Goal: Task Accomplishment & Management: Complete application form

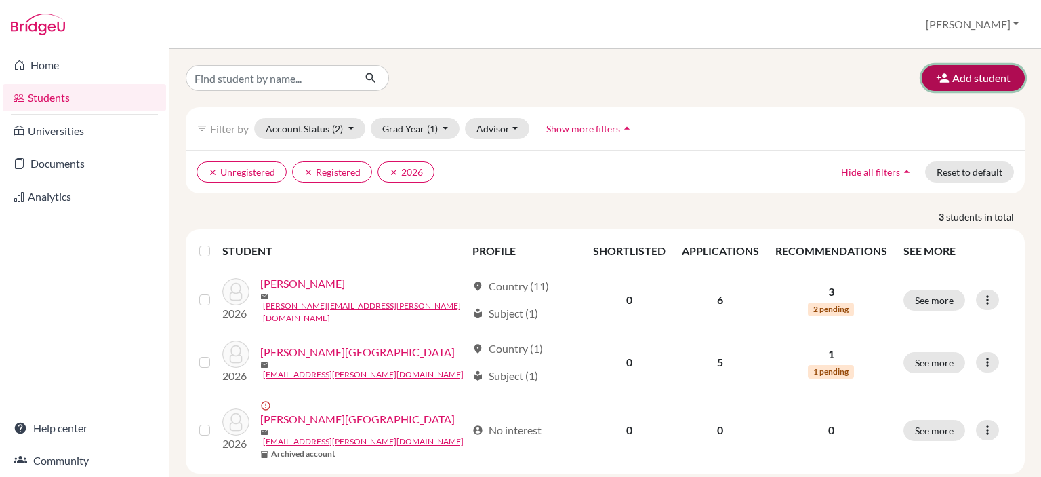
click at [976, 78] on button "Add student" at bounding box center [973, 78] width 103 height 26
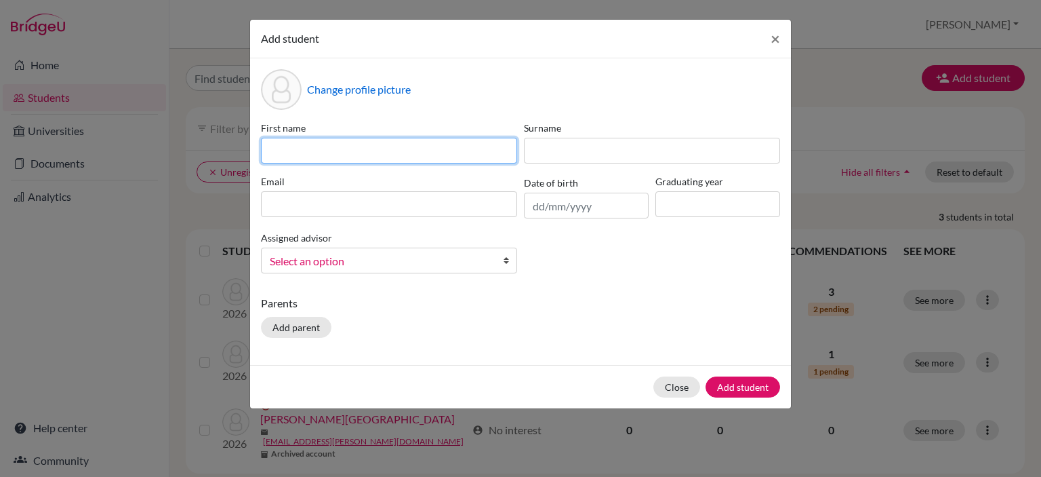
click at [348, 155] on input at bounding box center [389, 151] width 256 height 26
type input "Astrid Abigail"
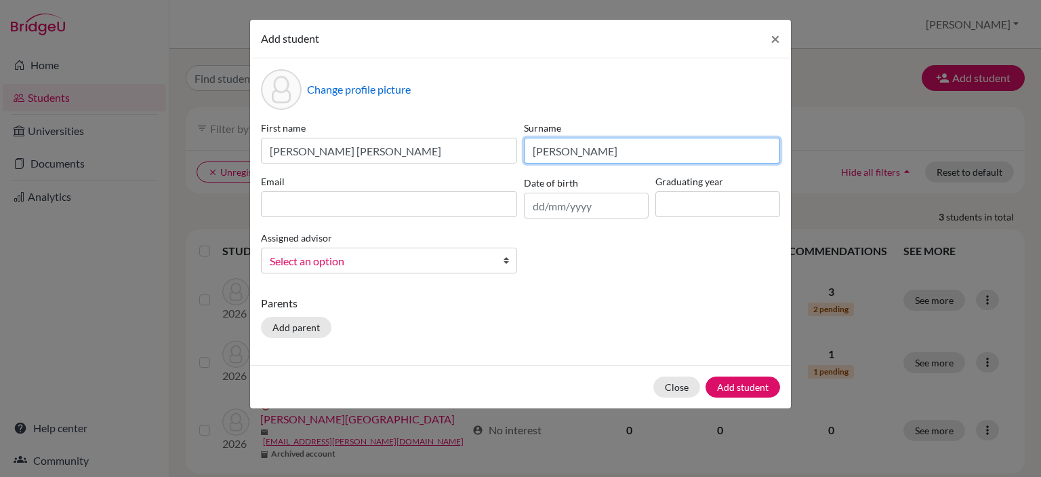
type input "Gamez Arias"
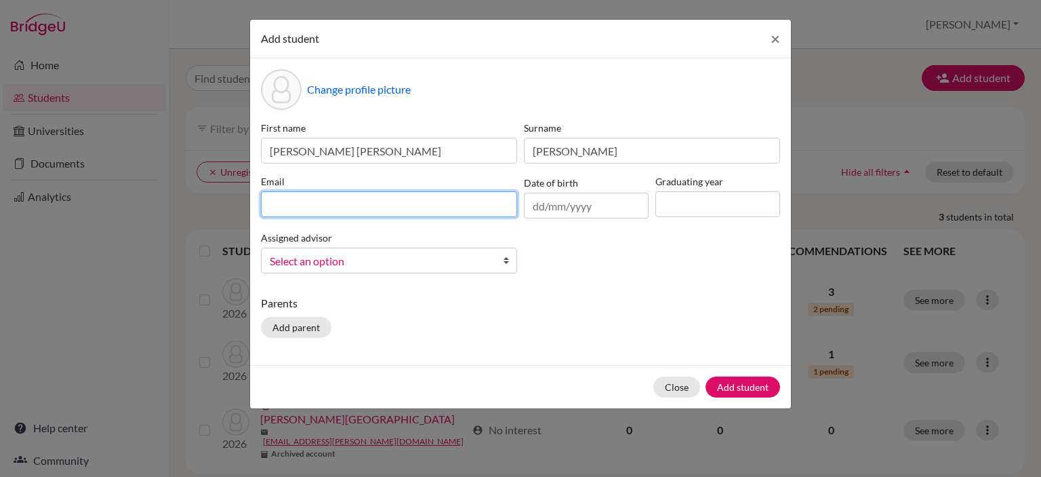
click at [277, 205] on input at bounding box center [389, 204] width 256 height 26
type input "a"
type input "[EMAIL_ADDRESS][DOMAIN_NAME]"
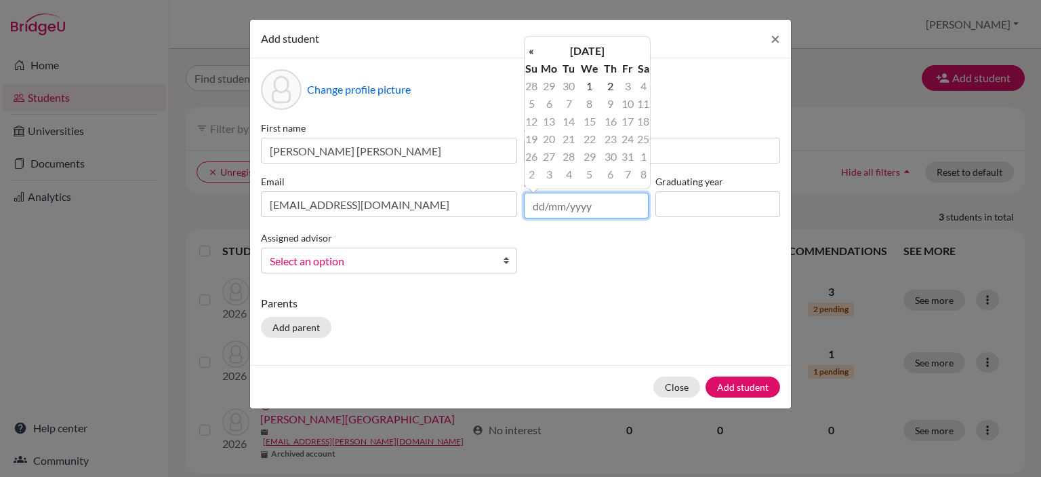
click at [537, 206] on input "text" at bounding box center [586, 206] width 125 height 26
type input "29/01/2009"
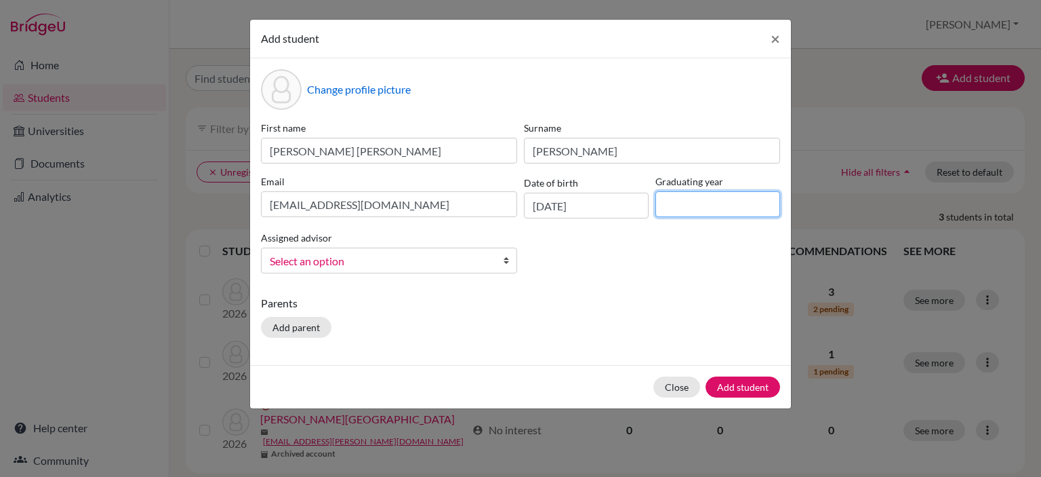
click at [682, 203] on input at bounding box center [718, 204] width 125 height 26
type input "2026"
click at [472, 276] on div "First name Astrid Abigail Surname Gamez Arias Email g3001@decrolyamericano.edu.…" at bounding box center [521, 202] width 526 height 163
click at [512, 254] on b at bounding box center [510, 260] width 14 height 24
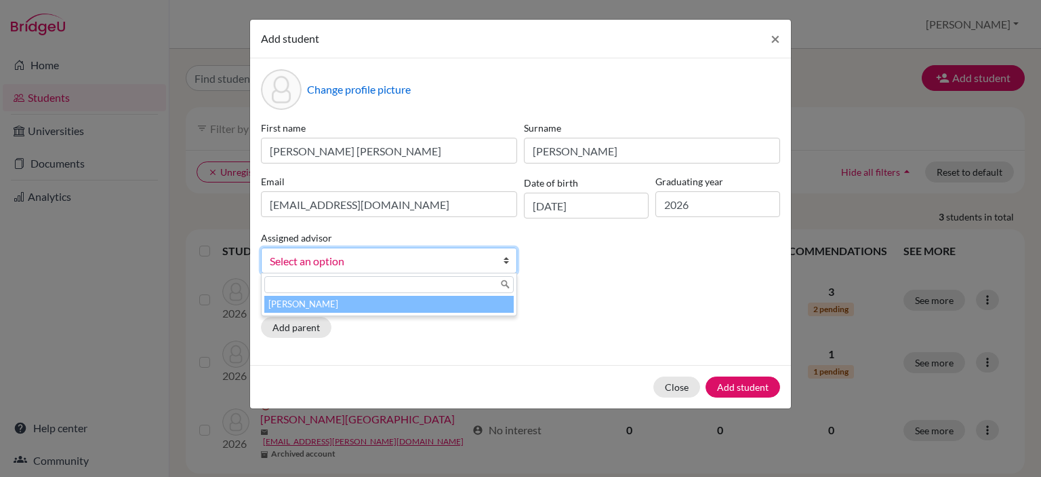
click at [445, 303] on li "Perez, Waleska" at bounding box center [388, 304] width 249 height 17
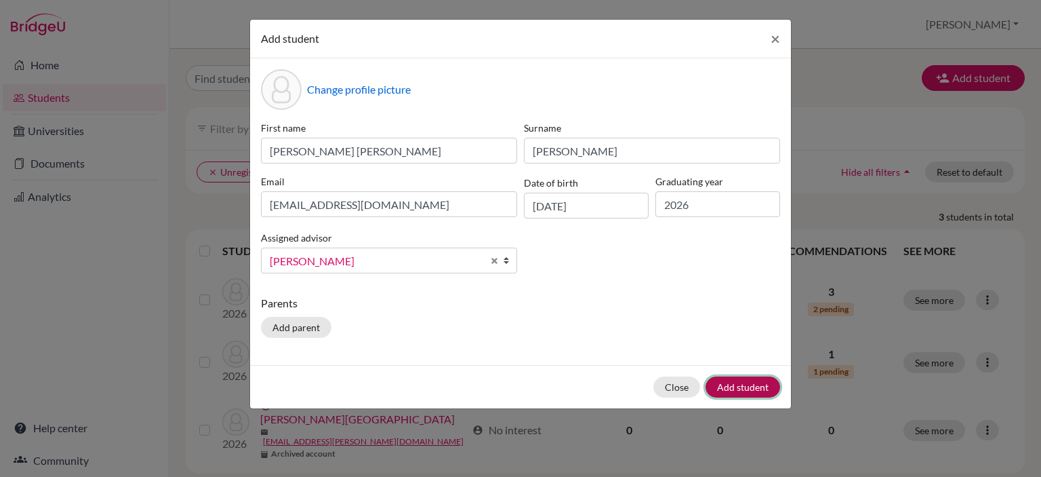
click at [761, 383] on button "Add student" at bounding box center [743, 386] width 75 height 21
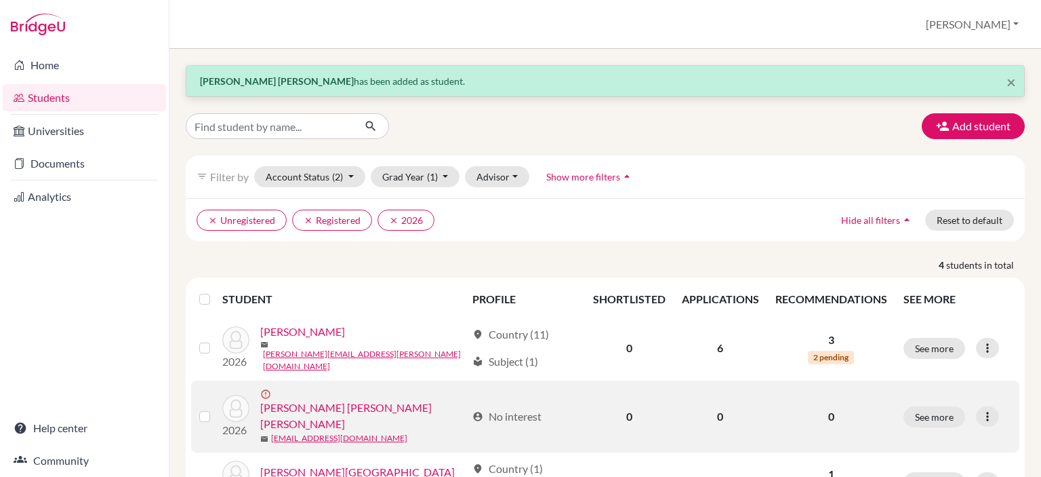
click at [344, 399] on link "[PERSON_NAME] [PERSON_NAME] [PERSON_NAME]" at bounding box center [363, 415] width 206 height 33
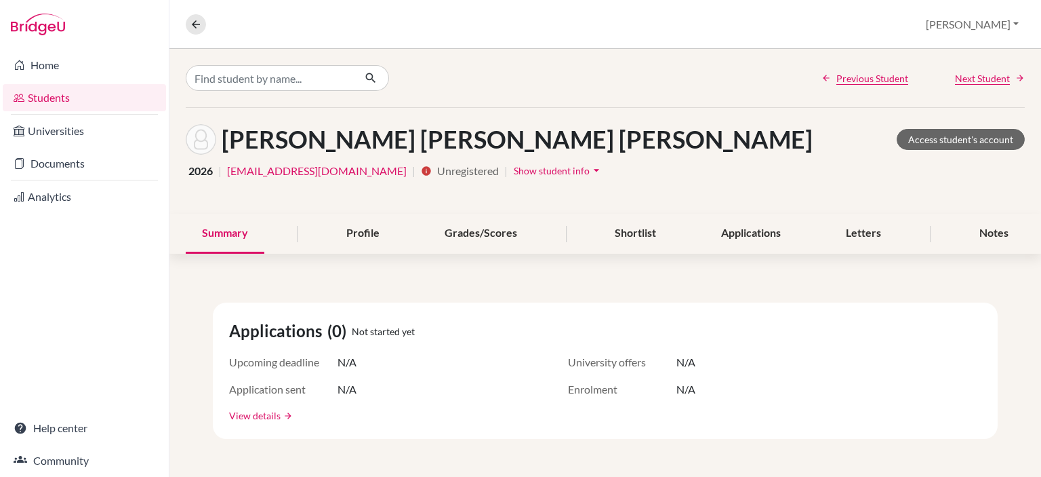
click at [268, 408] on link "View details" at bounding box center [255, 415] width 52 height 14
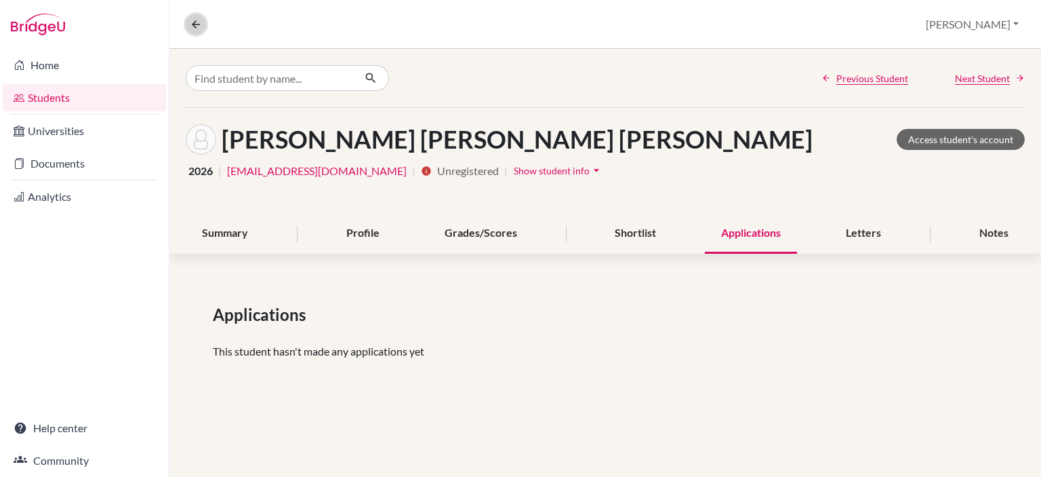
click at [193, 21] on icon at bounding box center [196, 24] width 12 height 12
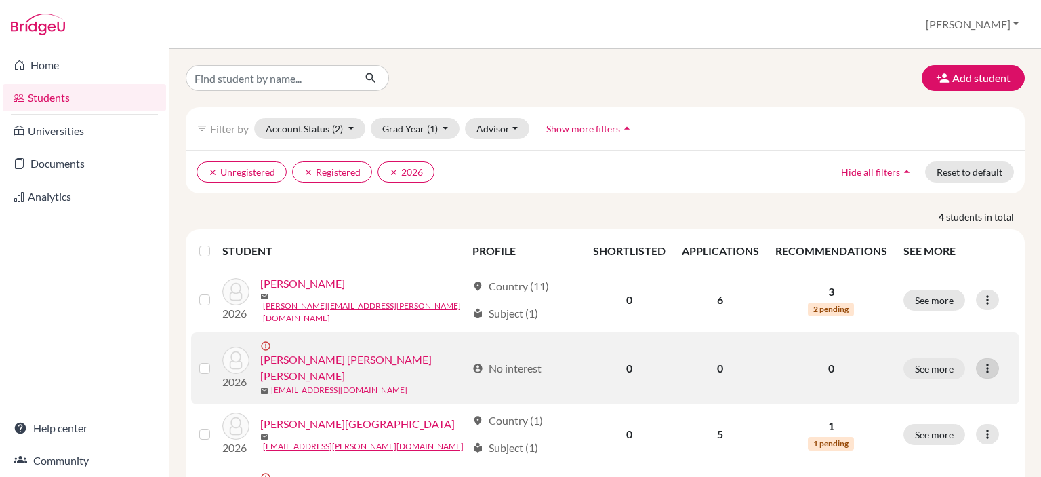
click at [981, 362] on icon at bounding box center [988, 368] width 14 height 14
click at [932, 393] on button "Edit student" at bounding box center [927, 385] width 123 height 22
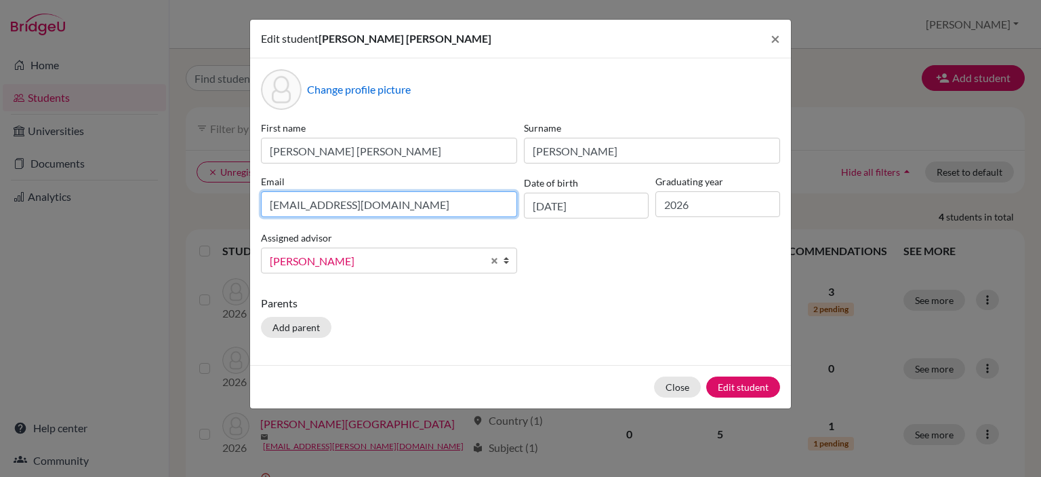
click at [300, 199] on input "[EMAIL_ADDRESS][DOMAIN_NAME]" at bounding box center [389, 204] width 256 height 26
type input "g3071@decrolyamericano.edu.gt"
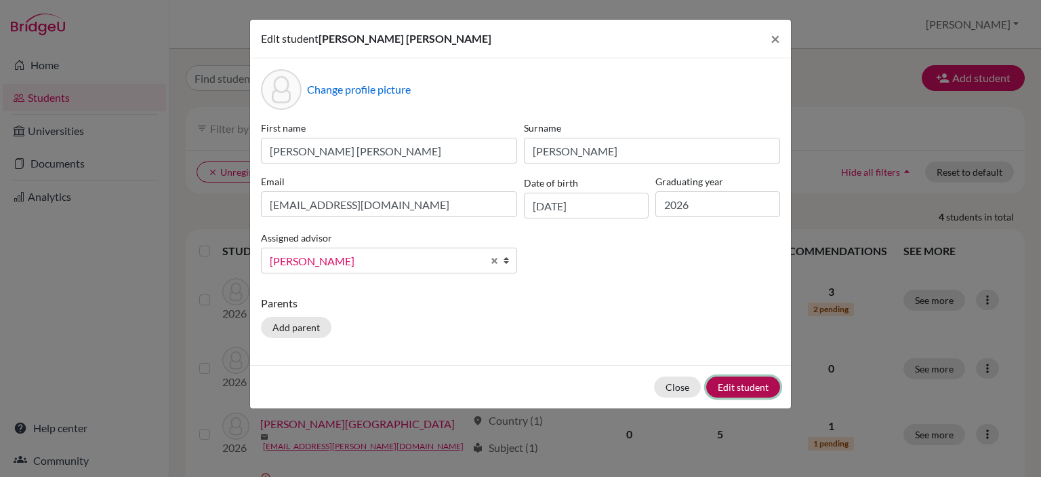
click at [748, 382] on button "Edit student" at bounding box center [743, 386] width 74 height 21
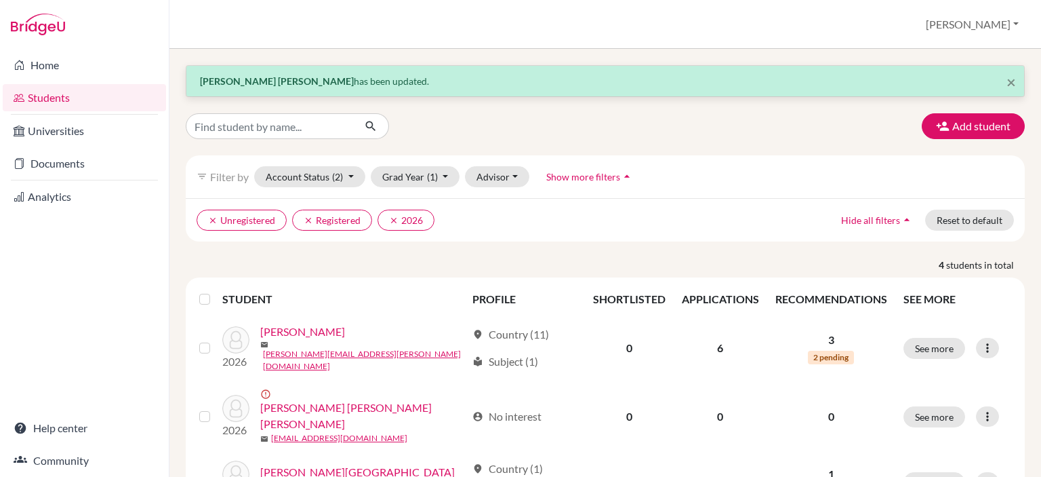
click at [52, 99] on link "Students" at bounding box center [84, 97] width 163 height 27
